Goal: Information Seeking & Learning: Learn about a topic

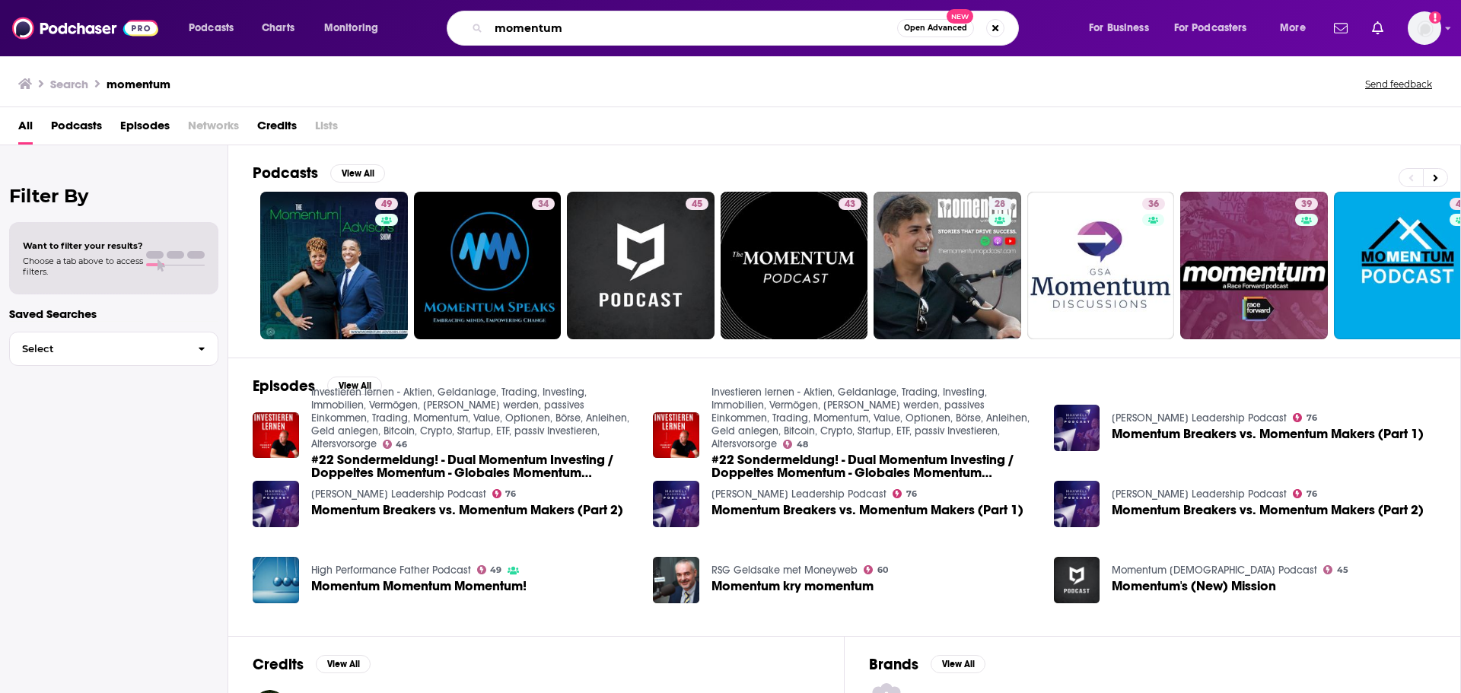
click at [527, 22] on input "momentum" at bounding box center [692, 28] width 409 height 24
type input "ceos and abcs"
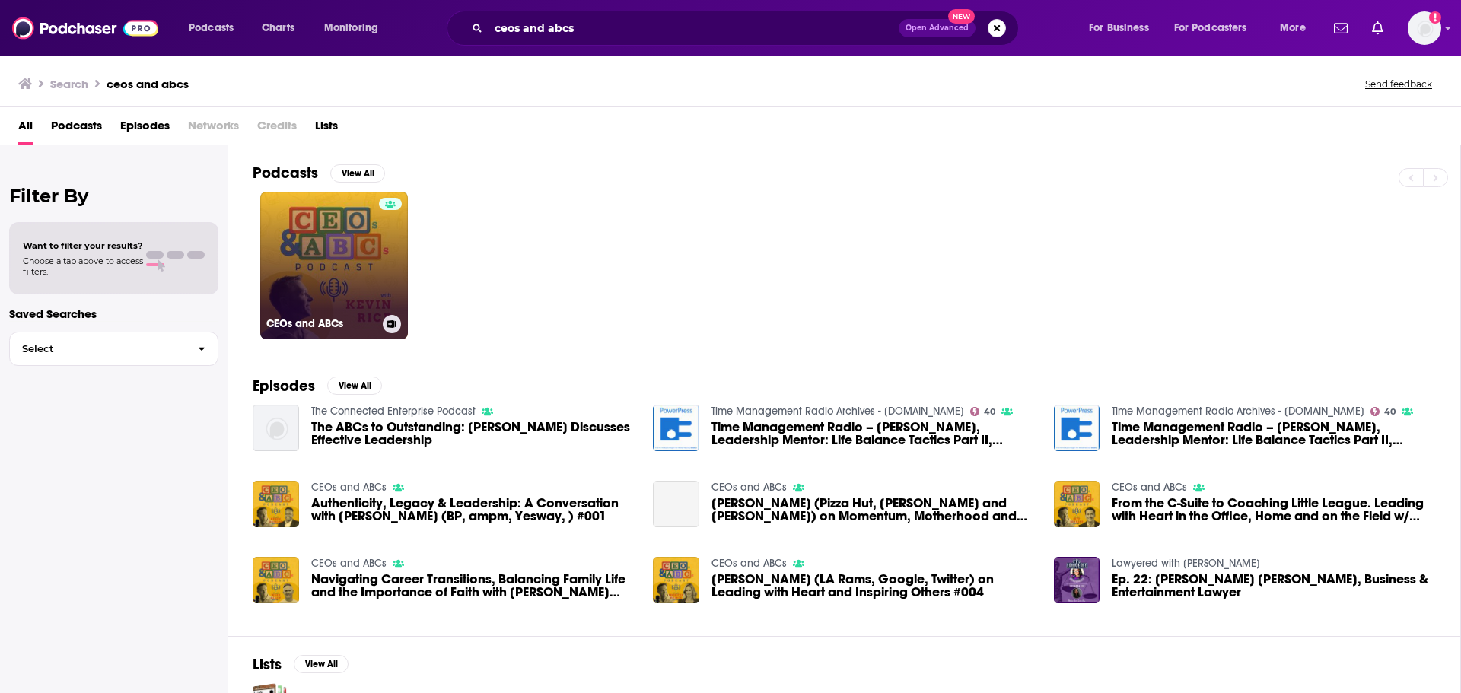
click at [377, 237] on link "CEOs and ABCs" at bounding box center [334, 266] width 148 height 148
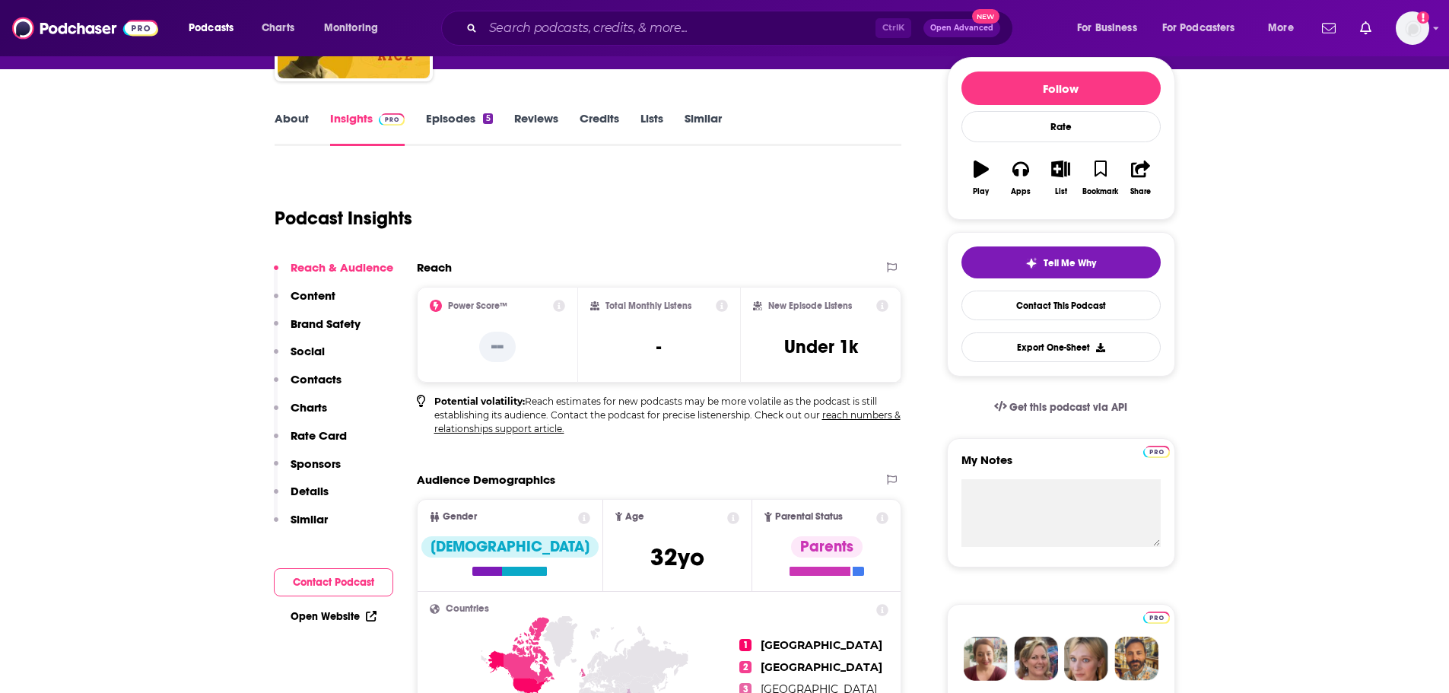
scroll to position [152, 0]
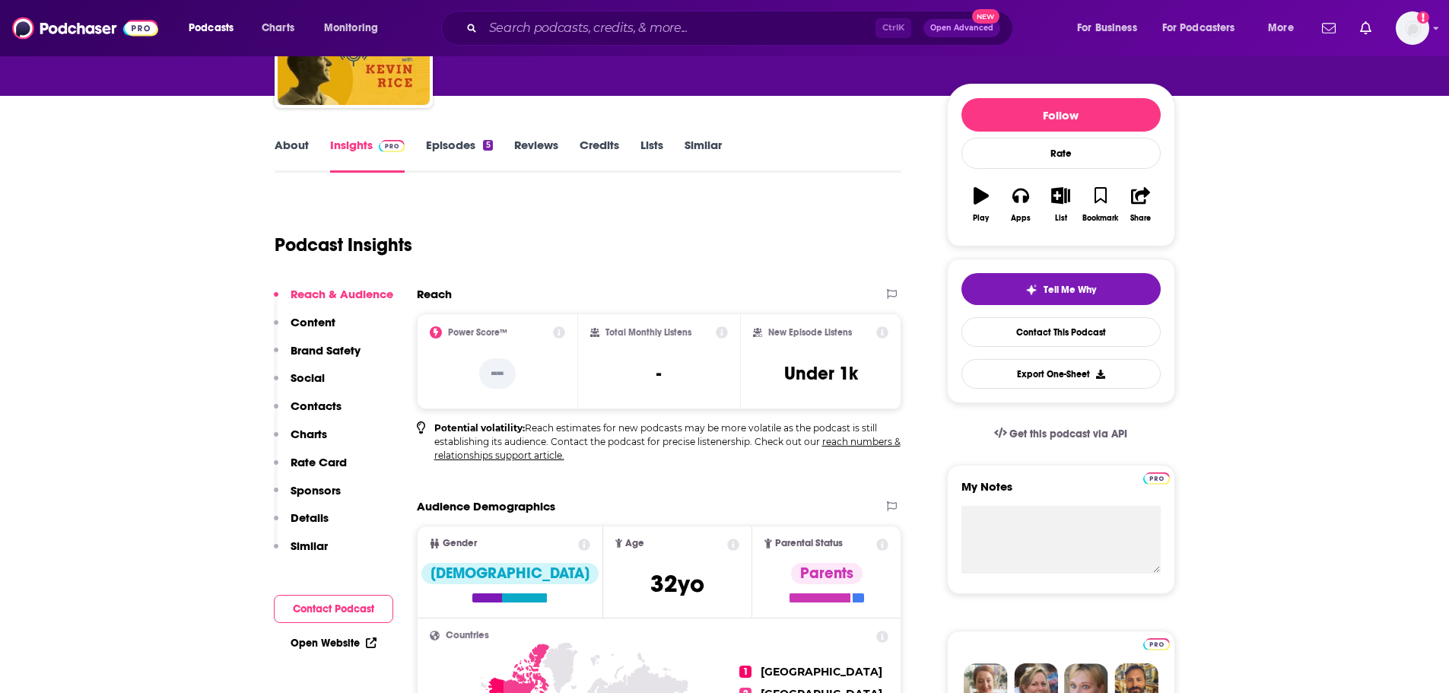
click at [470, 148] on link "Episodes 5" at bounding box center [459, 155] width 66 height 35
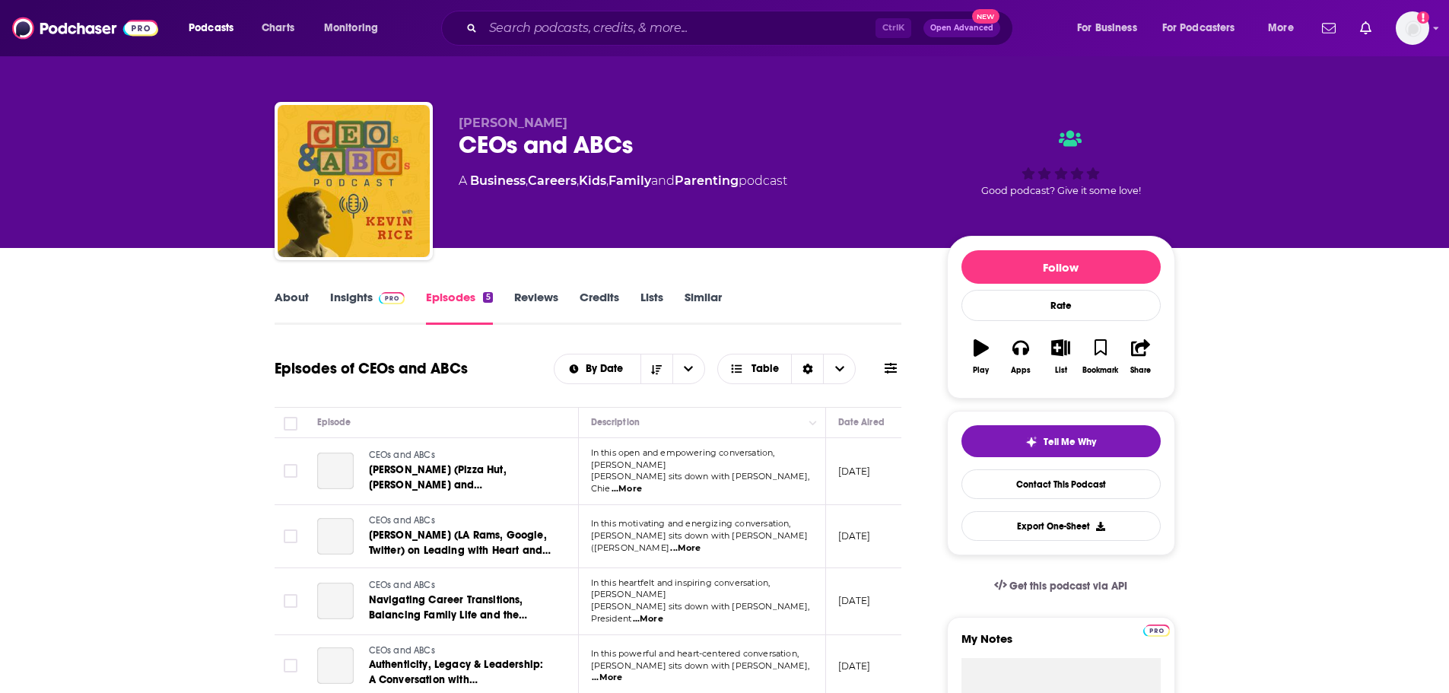
scroll to position [76, 0]
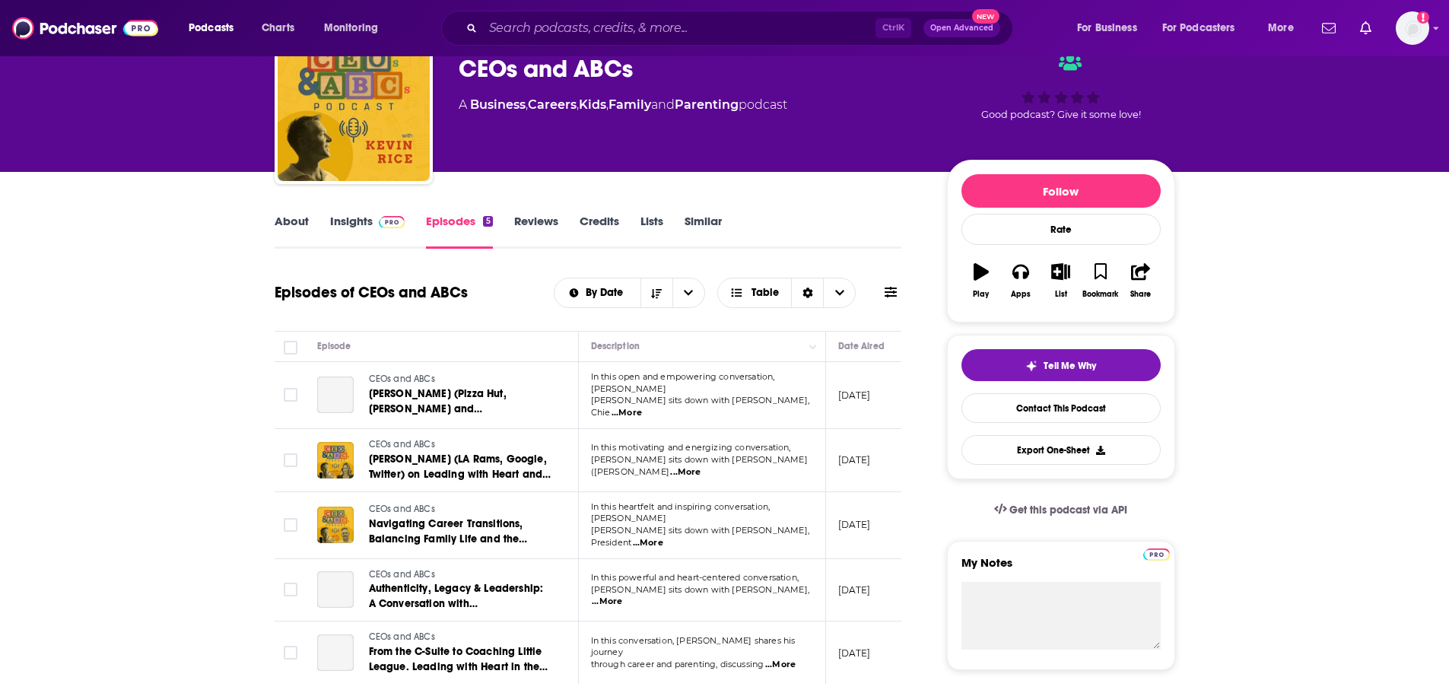
click at [345, 221] on link "Insights" at bounding box center [367, 231] width 75 height 35
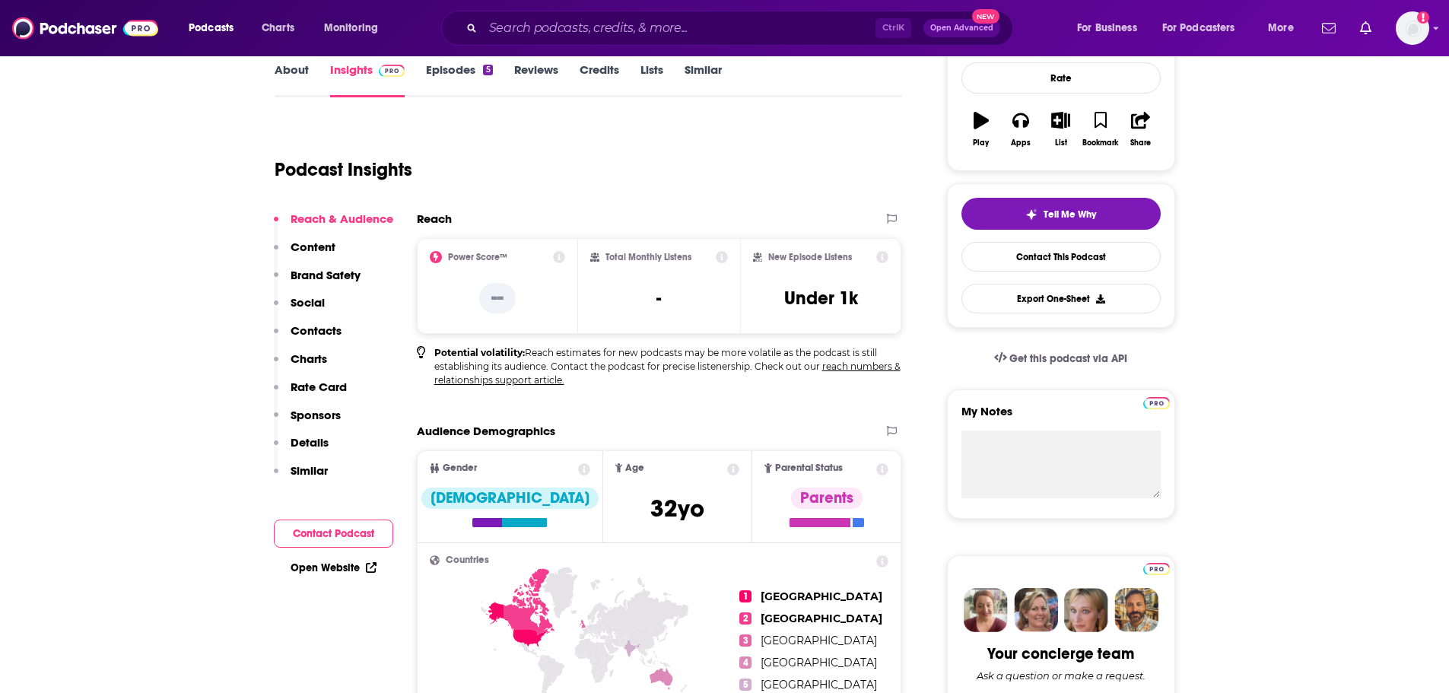
scroll to position [228, 0]
drag, startPoint x: 866, startPoint y: 303, endPoint x: 749, endPoint y: 250, distance: 128.0
click at [749, 250] on div "New Episode Listens Under 1k" at bounding box center [821, 285] width 162 height 96
copy div "New Episode Listens Under 1k"
